Goal: Information Seeking & Learning: Check status

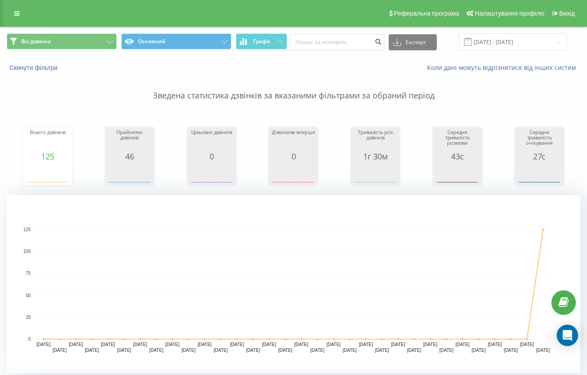
scroll to position [4, 0]
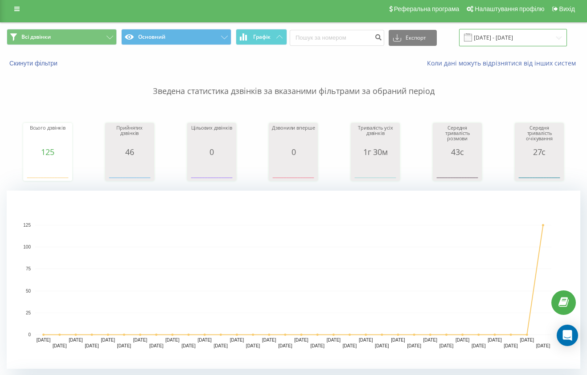
click at [498, 39] on input "[DATE] - [DATE]" at bounding box center [513, 37] width 108 height 17
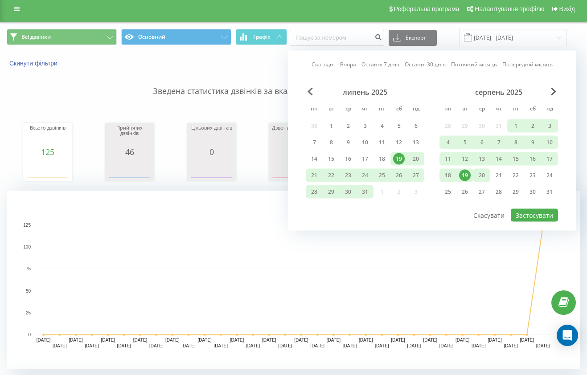
click at [480, 176] on div "20" at bounding box center [482, 176] width 12 height 12
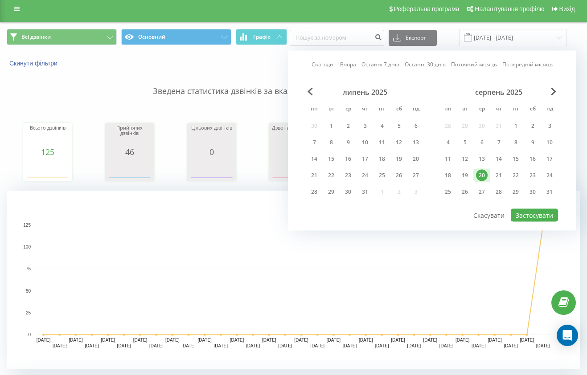
click at [480, 176] on div "20" at bounding box center [482, 176] width 12 height 12
click at [537, 210] on button "Застосувати" at bounding box center [534, 215] width 47 height 13
type input "[DATE] - [DATE]"
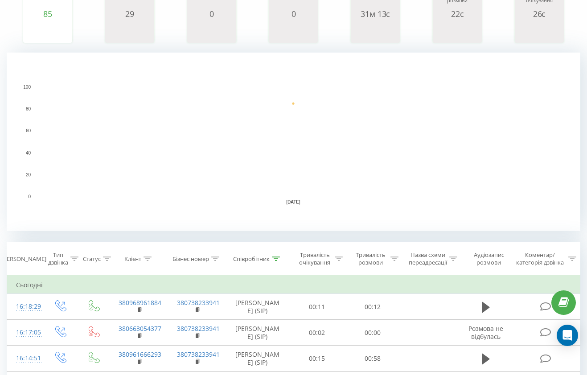
scroll to position [145, 0]
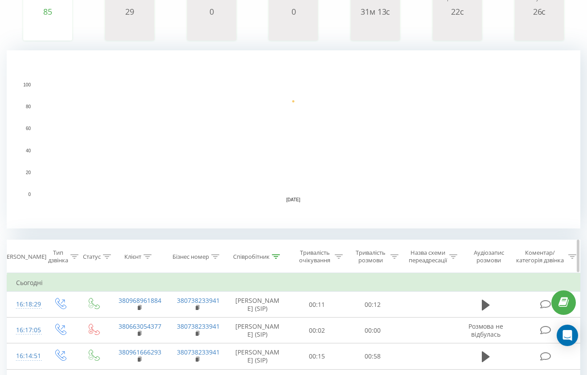
click at [254, 256] on div "Співробітник" at bounding box center [251, 257] width 37 height 8
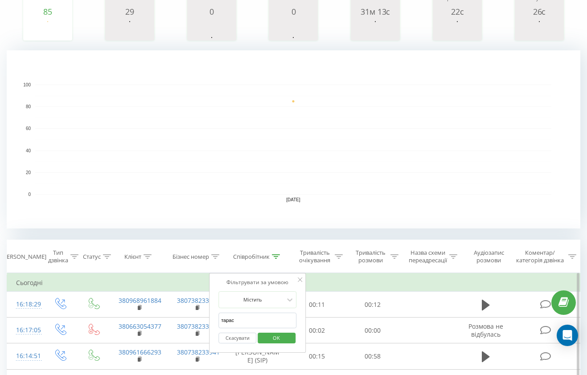
click at [275, 319] on input "тарас" at bounding box center [257, 321] width 78 height 16
click at [281, 339] on span "OK" at bounding box center [276, 338] width 25 height 14
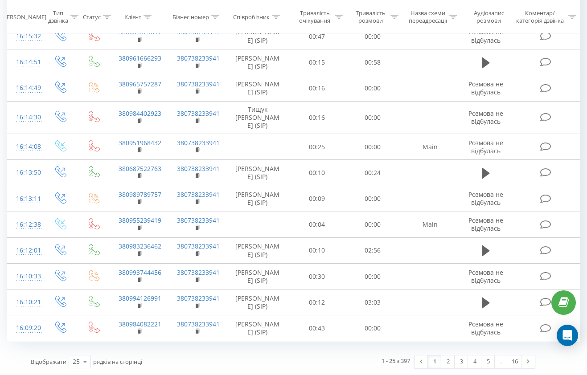
scroll to position [901, 0]
click at [446, 362] on link "2" at bounding box center [447, 362] width 13 height 12
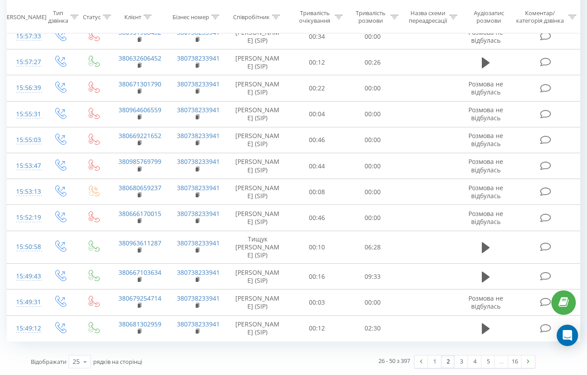
scroll to position [909, 0]
click at [465, 360] on link "3" at bounding box center [461, 362] width 13 height 12
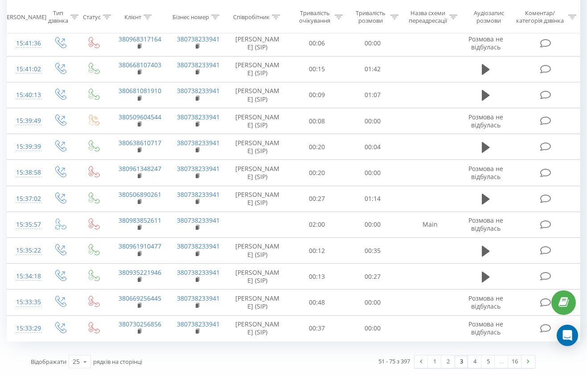
scroll to position [908, 0]
